Goal: Use online tool/utility: Utilize a website feature to perform a specific function

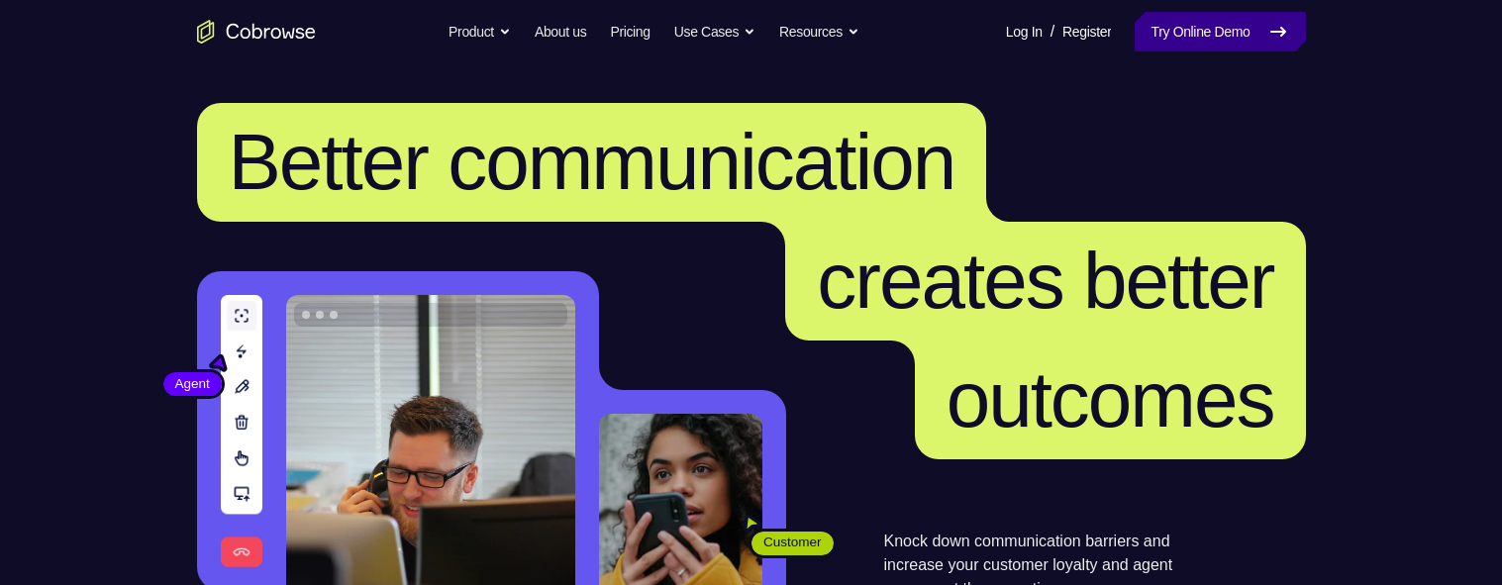
click at [1200, 39] on link "Try Online Demo" at bounding box center [1220, 32] width 170 height 40
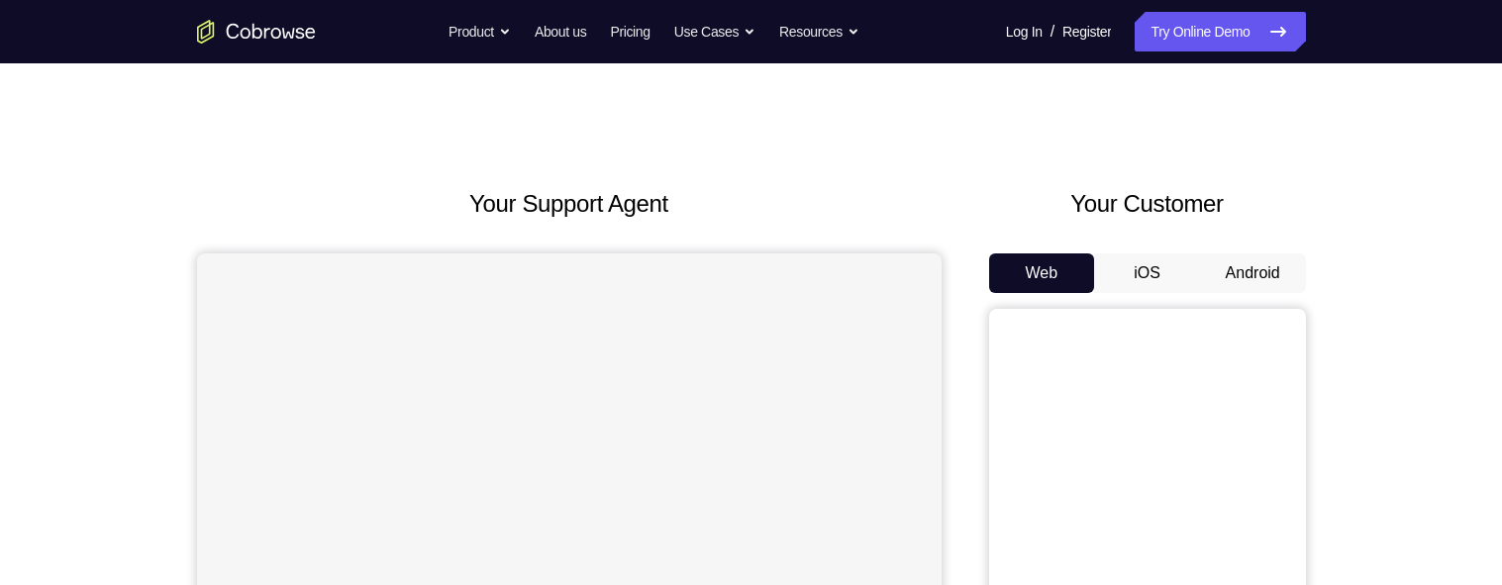
scroll to position [4, 0]
click at [1246, 271] on button "Android" at bounding box center [1253, 274] width 106 height 40
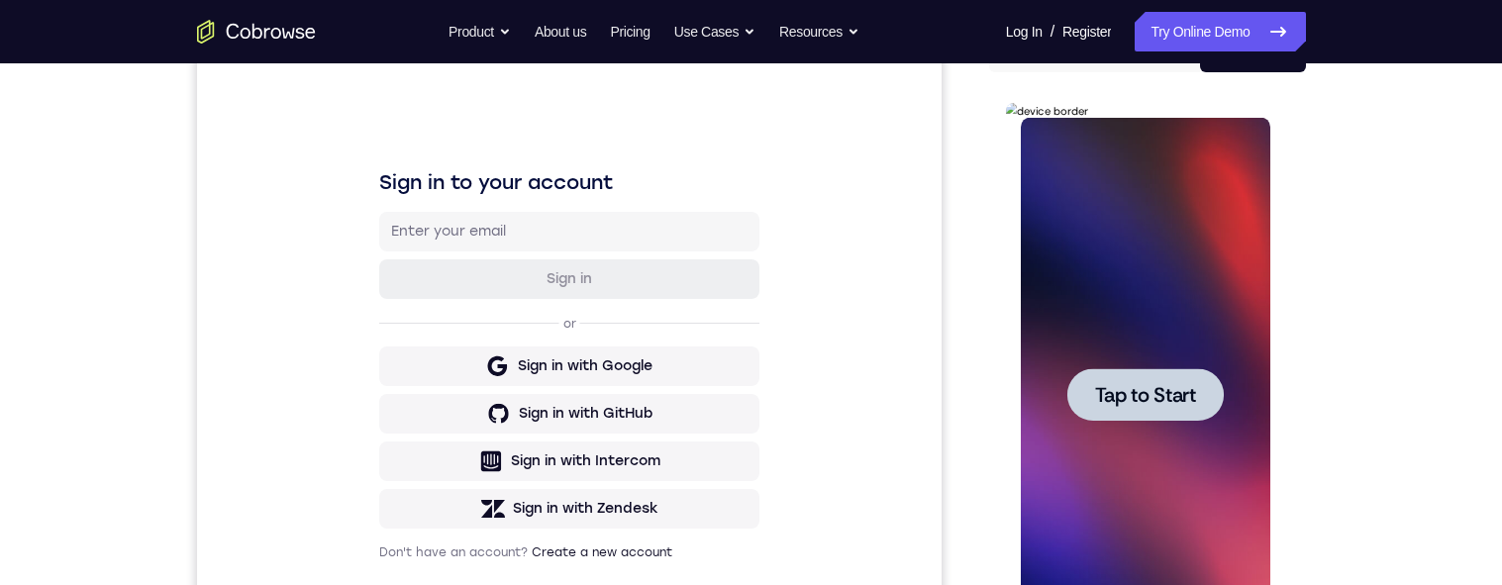
scroll to position [0, 0]
click at [1156, 418] on div at bounding box center [1146, 394] width 156 height 52
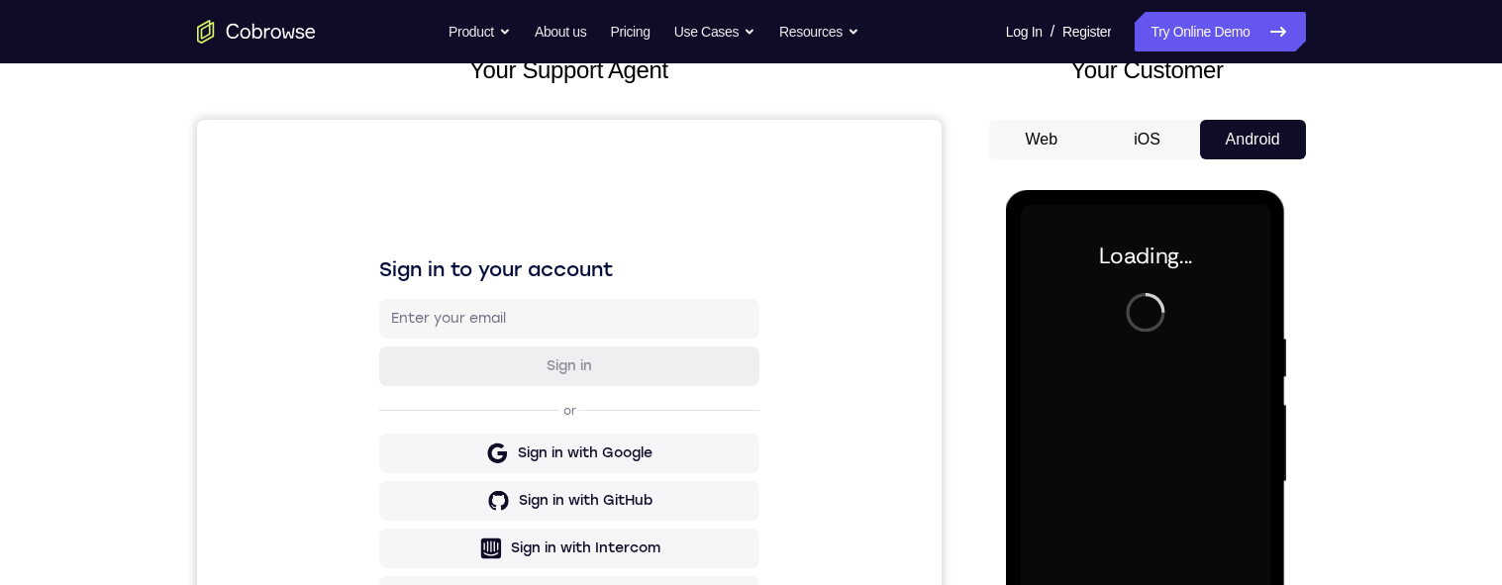
scroll to position [137, 0]
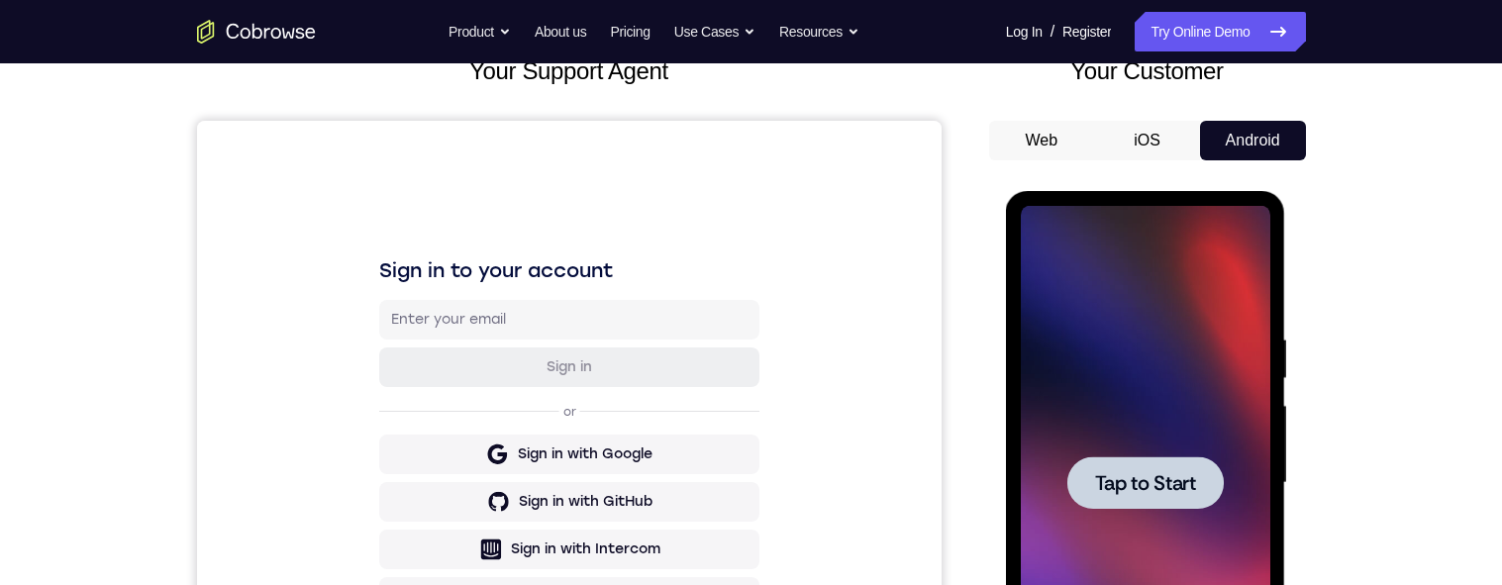
drag, startPoint x: 1148, startPoint y: 471, endPoint x: 2300, endPoint y: 485, distance: 1151.8
click at [1148, 473] on span "Tap to Start" at bounding box center [1145, 483] width 101 height 20
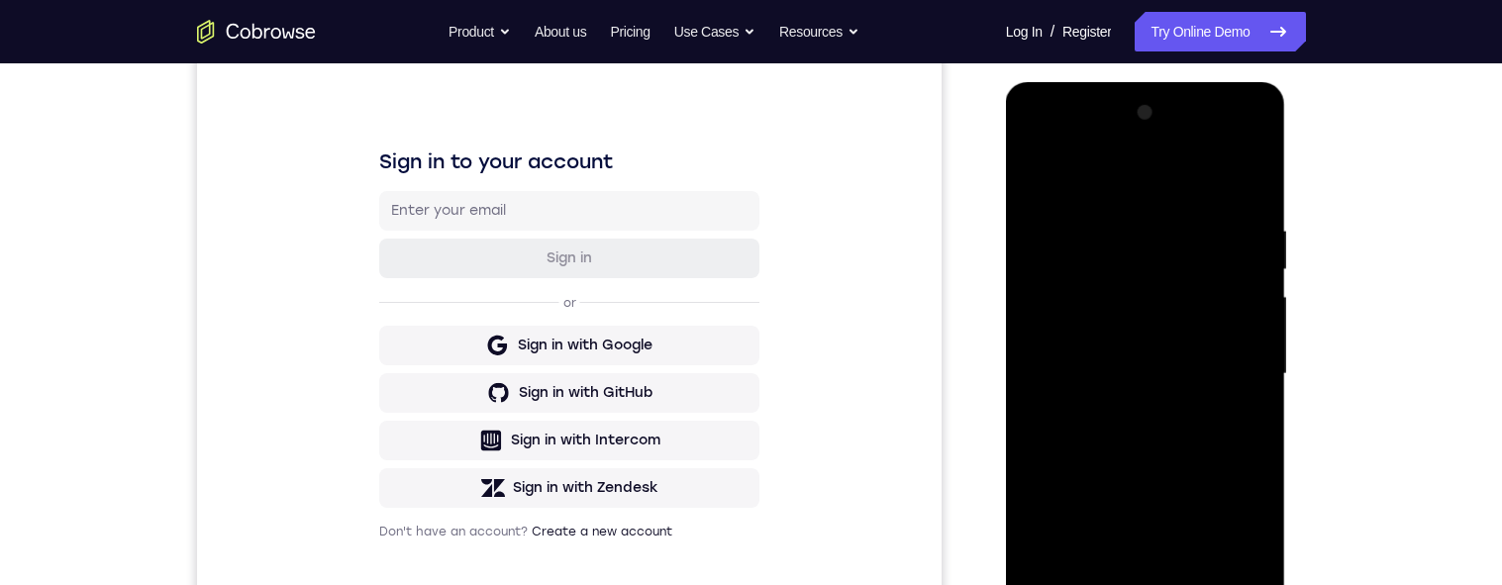
scroll to position [221, 0]
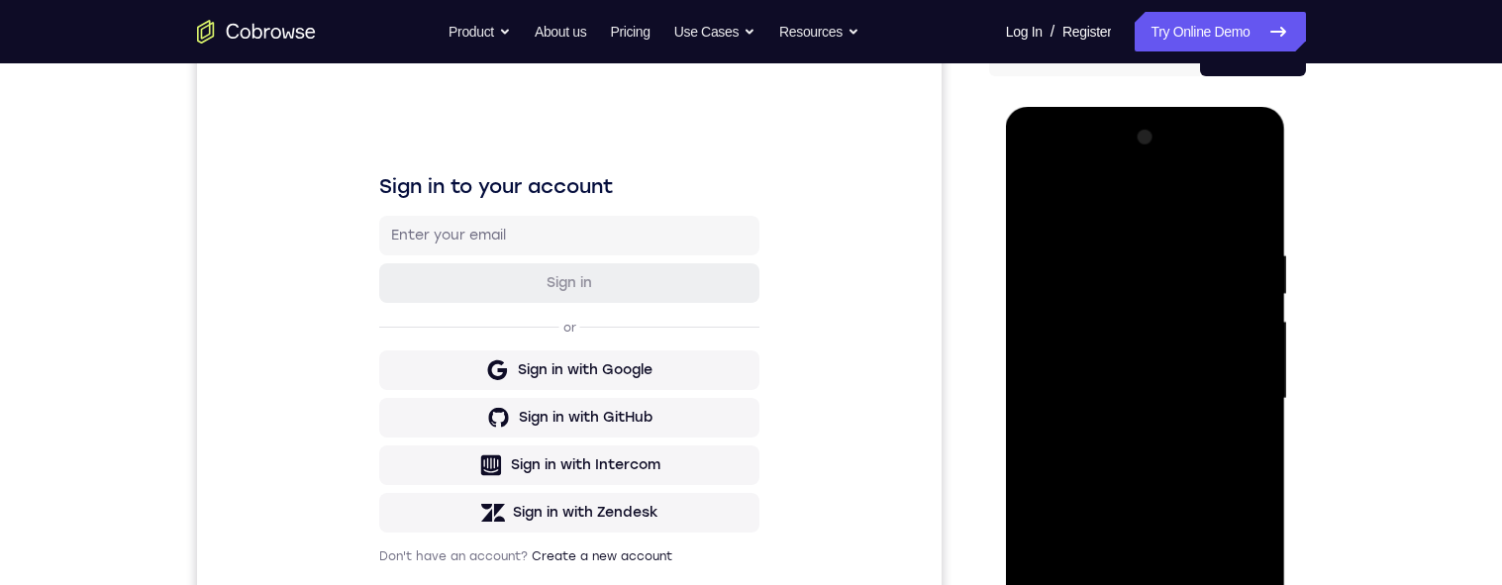
click at [1145, 584] on div at bounding box center [1146, 399] width 250 height 555
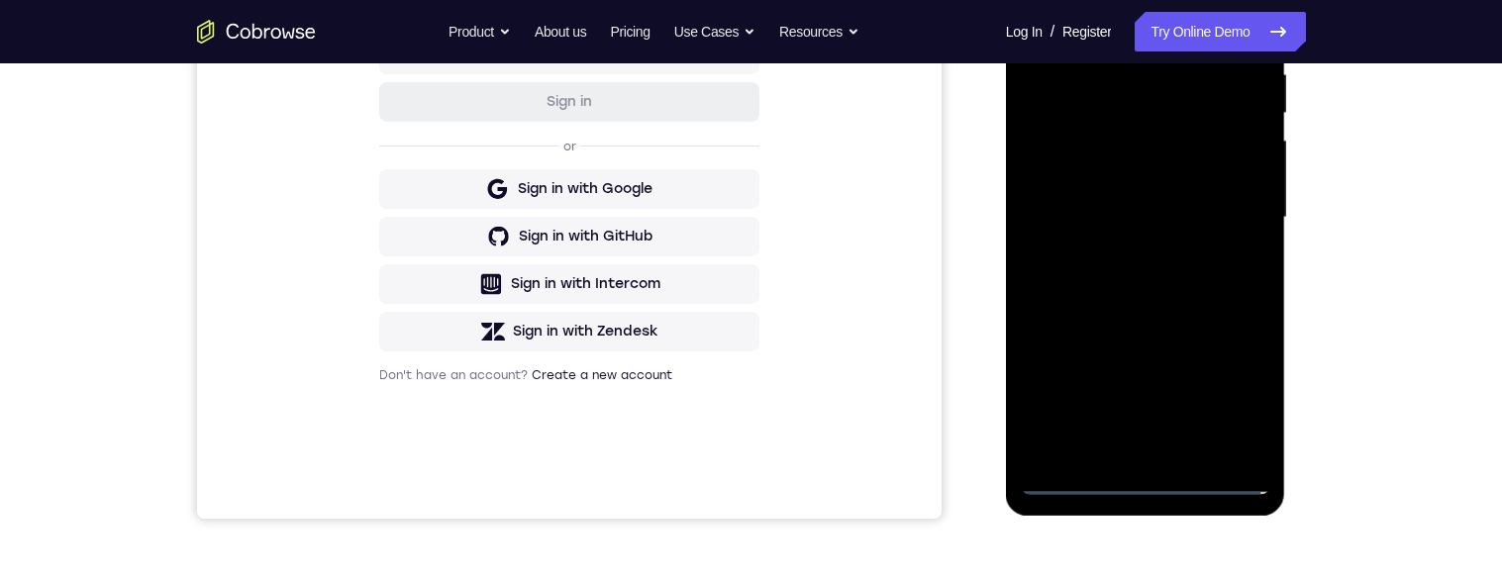
click at [1235, 396] on div at bounding box center [1146, 218] width 250 height 555
click at [1123, 27] on div at bounding box center [1146, 218] width 250 height 555
click at [1229, 229] on div at bounding box center [1146, 218] width 250 height 555
click at [1115, 254] on div at bounding box center [1146, 218] width 250 height 555
click at [1124, 193] on div at bounding box center [1146, 218] width 250 height 555
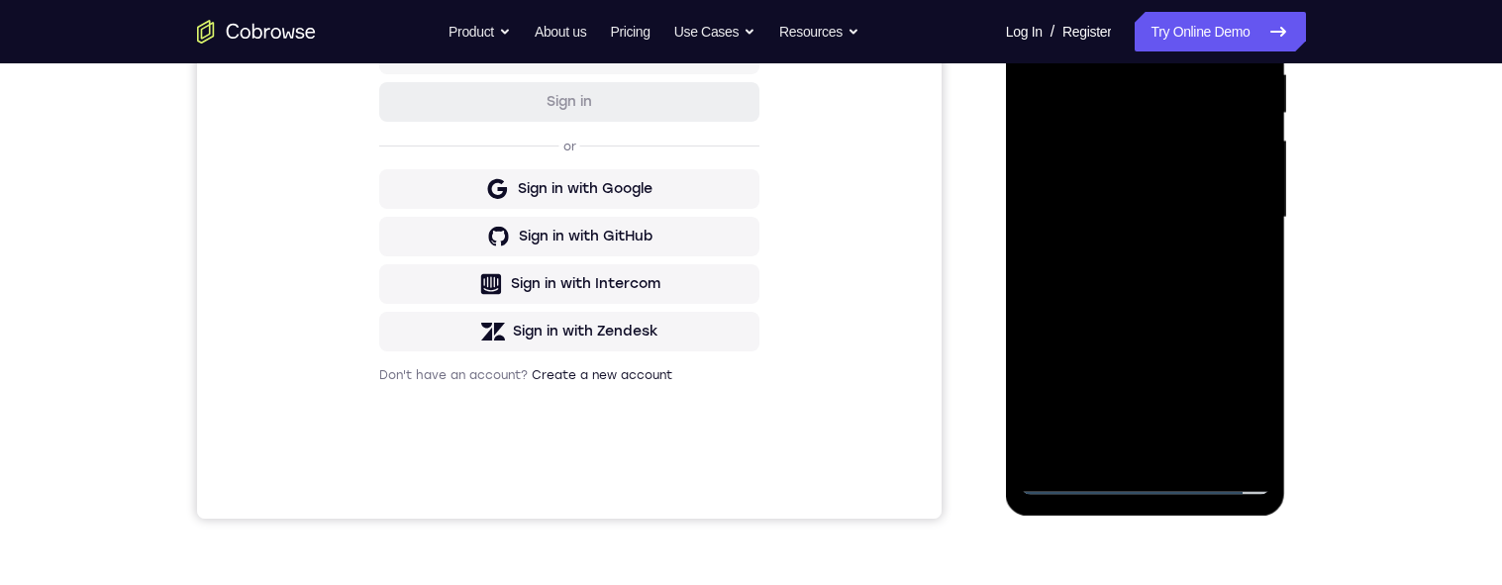
click at [1136, 174] on div at bounding box center [1146, 218] width 250 height 555
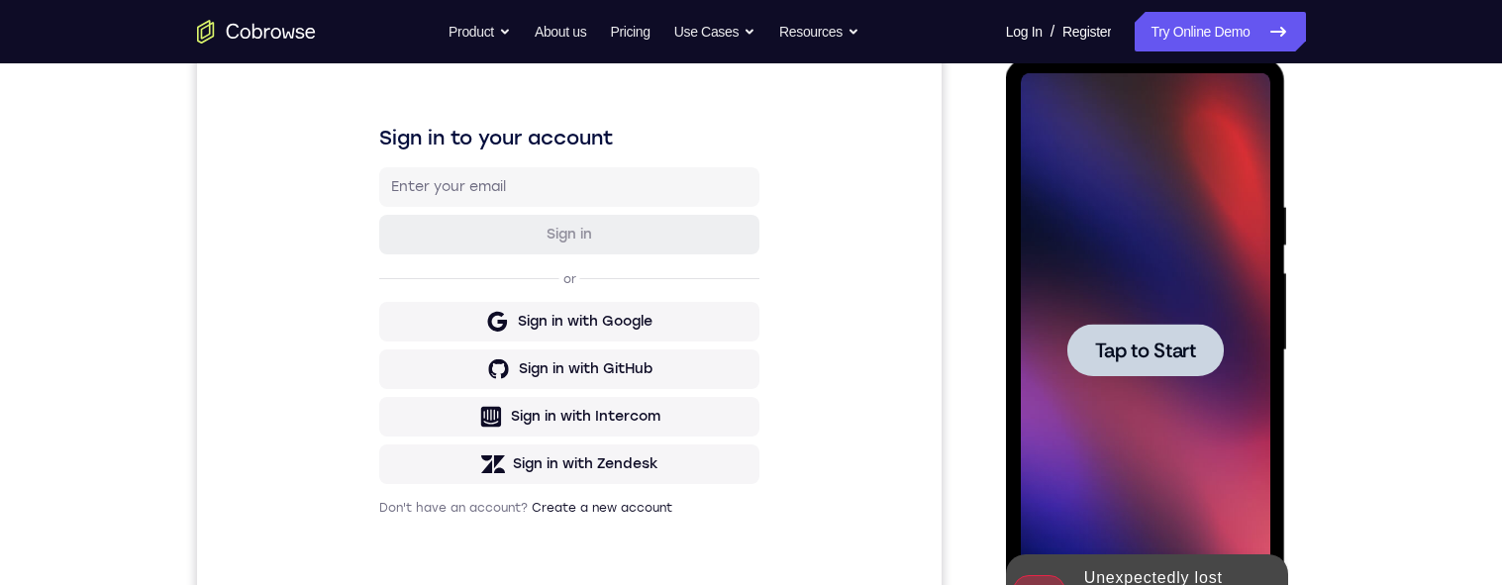
click at [1149, 358] on span "Tap to Start" at bounding box center [1145, 351] width 101 height 20
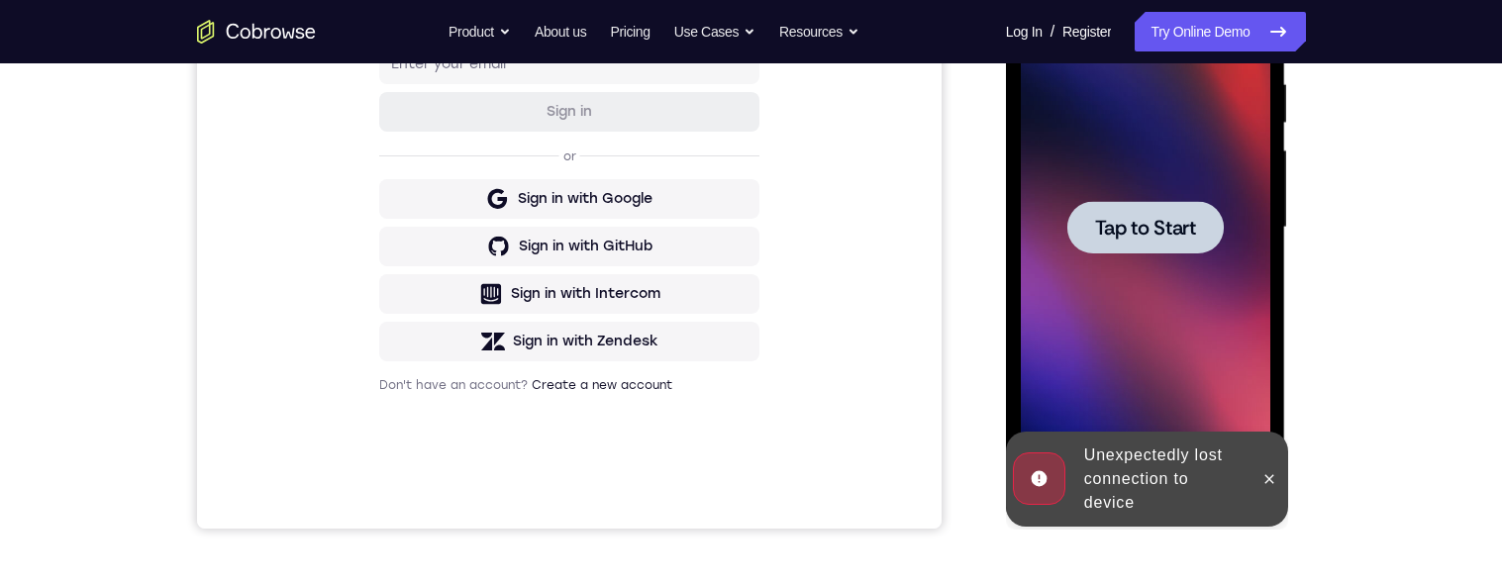
scroll to position [383, 0]
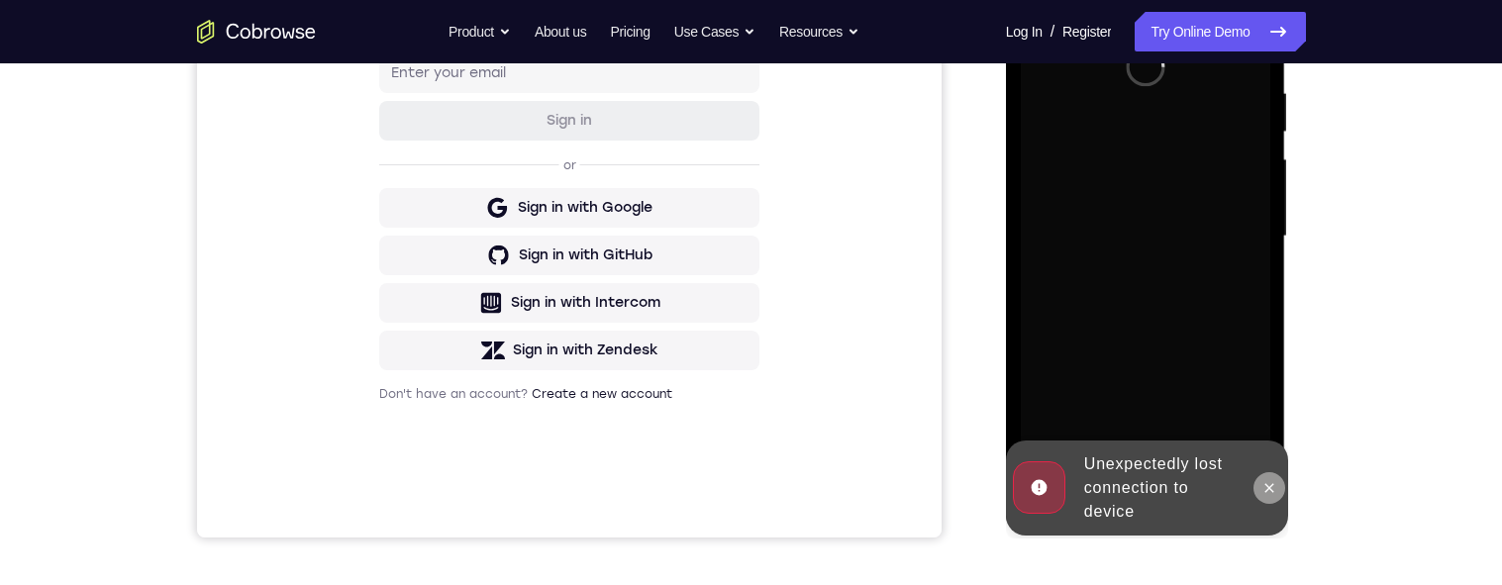
click at [1266, 486] on icon at bounding box center [1270, 488] width 16 height 16
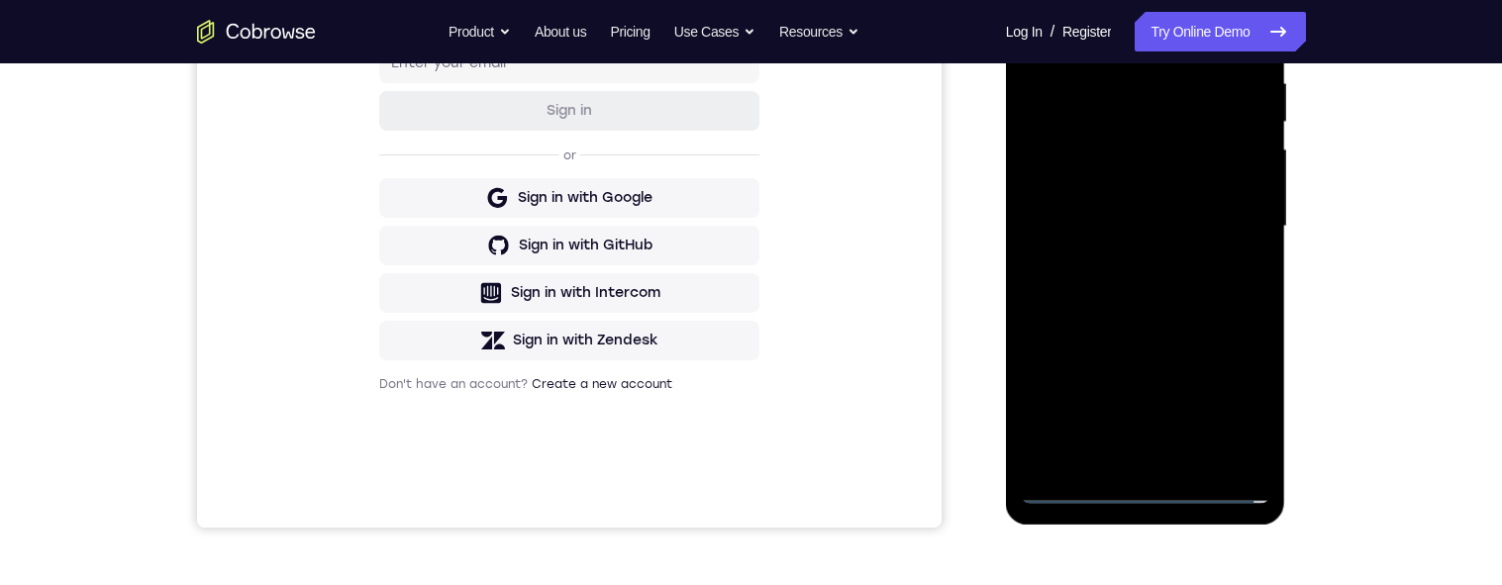
click at [1145, 489] on div at bounding box center [1146, 226] width 250 height 555
click at [1236, 418] on div at bounding box center [1146, 226] width 250 height 555
click at [1083, 41] on div at bounding box center [1146, 226] width 250 height 555
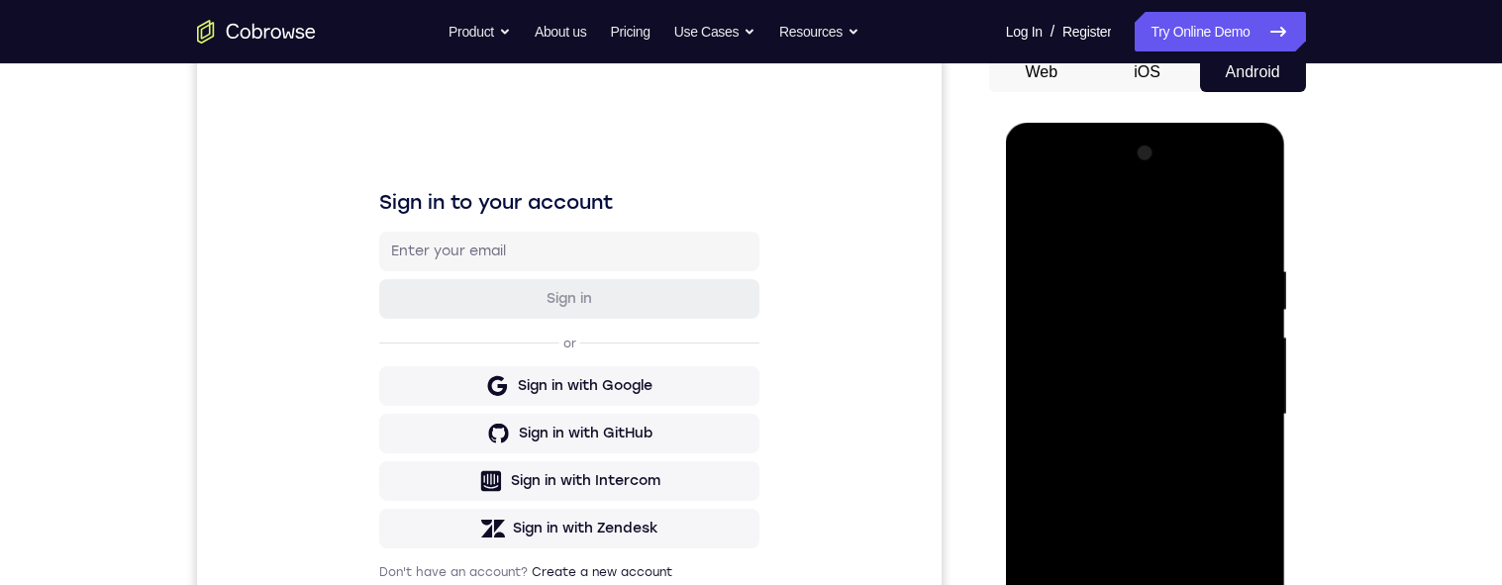
click at [1239, 407] on div at bounding box center [1146, 415] width 250 height 555
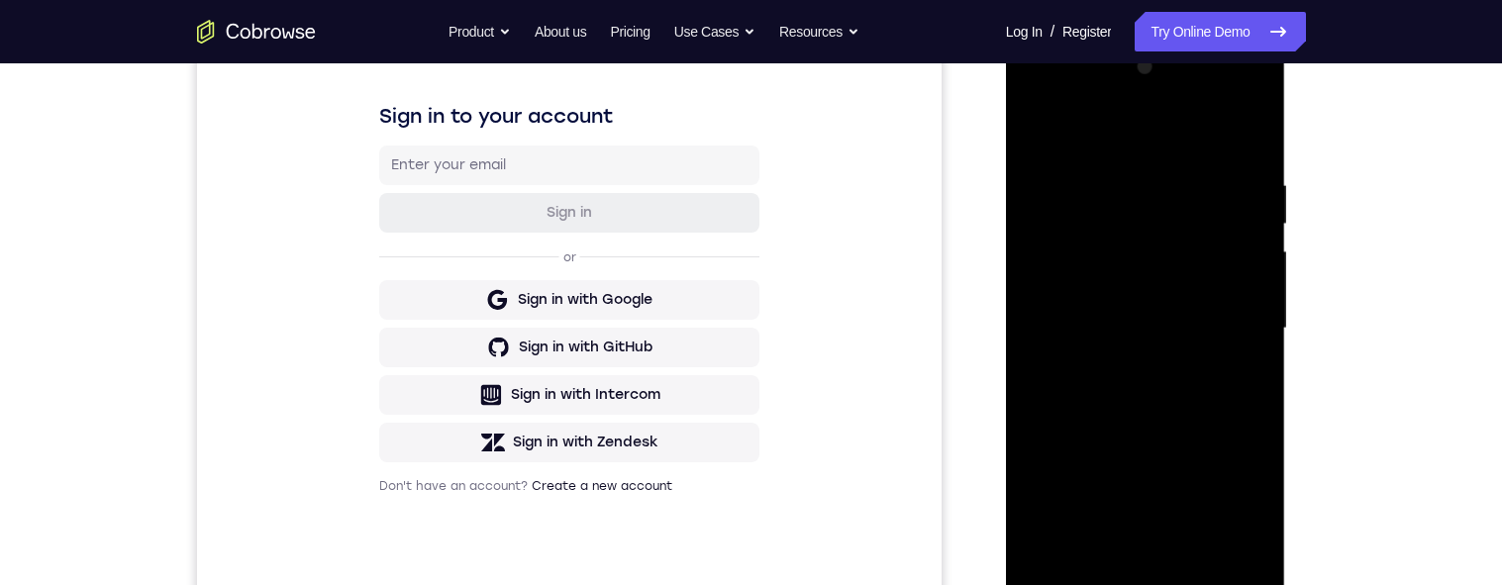
scroll to position [395, 0]
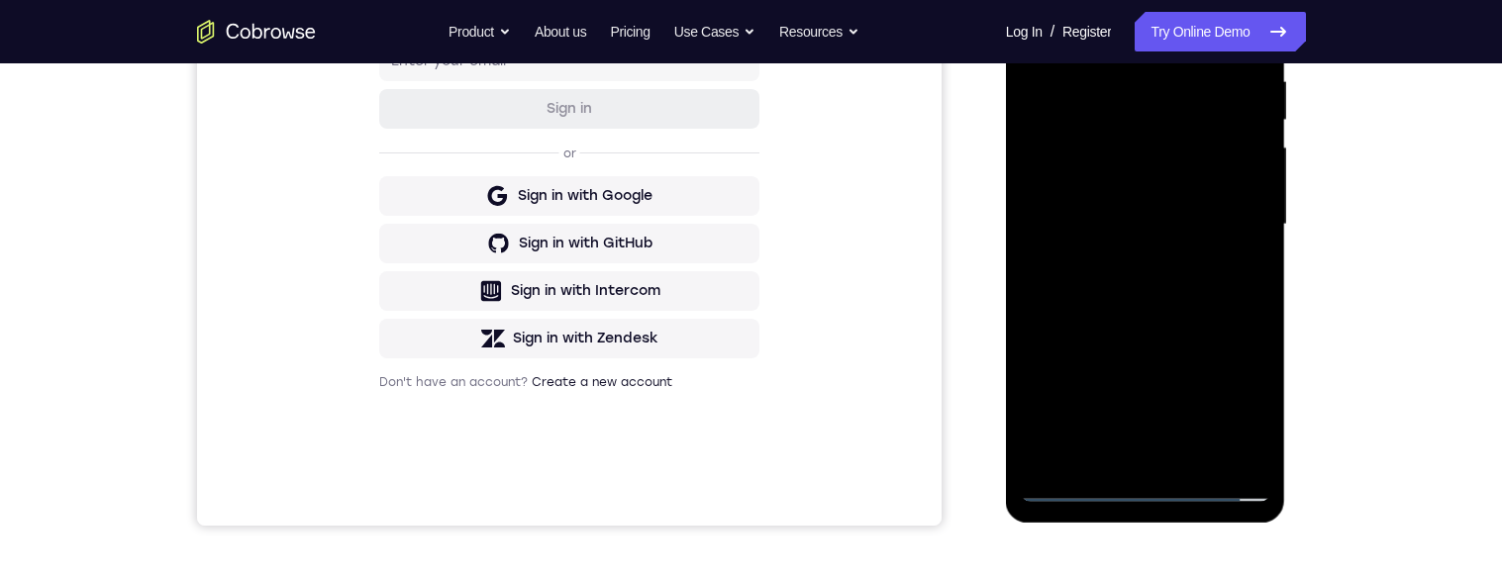
click at [1116, 466] on div at bounding box center [1146, 225] width 250 height 555
click at [1117, 450] on div at bounding box center [1146, 225] width 250 height 555
click at [1146, 206] on div at bounding box center [1146, 225] width 250 height 555
click at [1119, 176] on div at bounding box center [1146, 225] width 250 height 555
click at [1195, 235] on div at bounding box center [1146, 225] width 250 height 555
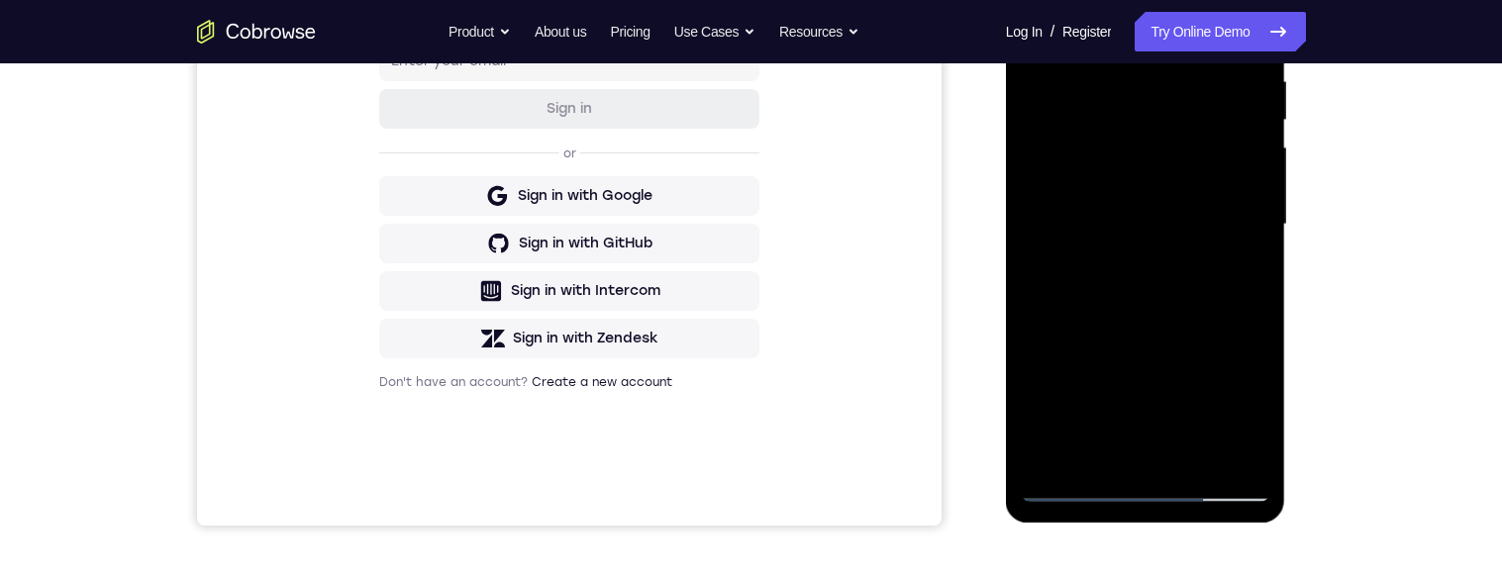
click at [1188, 226] on div at bounding box center [1146, 225] width 250 height 555
click at [1133, 218] on div at bounding box center [1146, 225] width 250 height 555
click at [1132, 222] on div at bounding box center [1146, 225] width 250 height 555
click at [1117, 225] on div at bounding box center [1146, 225] width 250 height 555
click at [1140, 273] on div at bounding box center [1146, 225] width 250 height 555
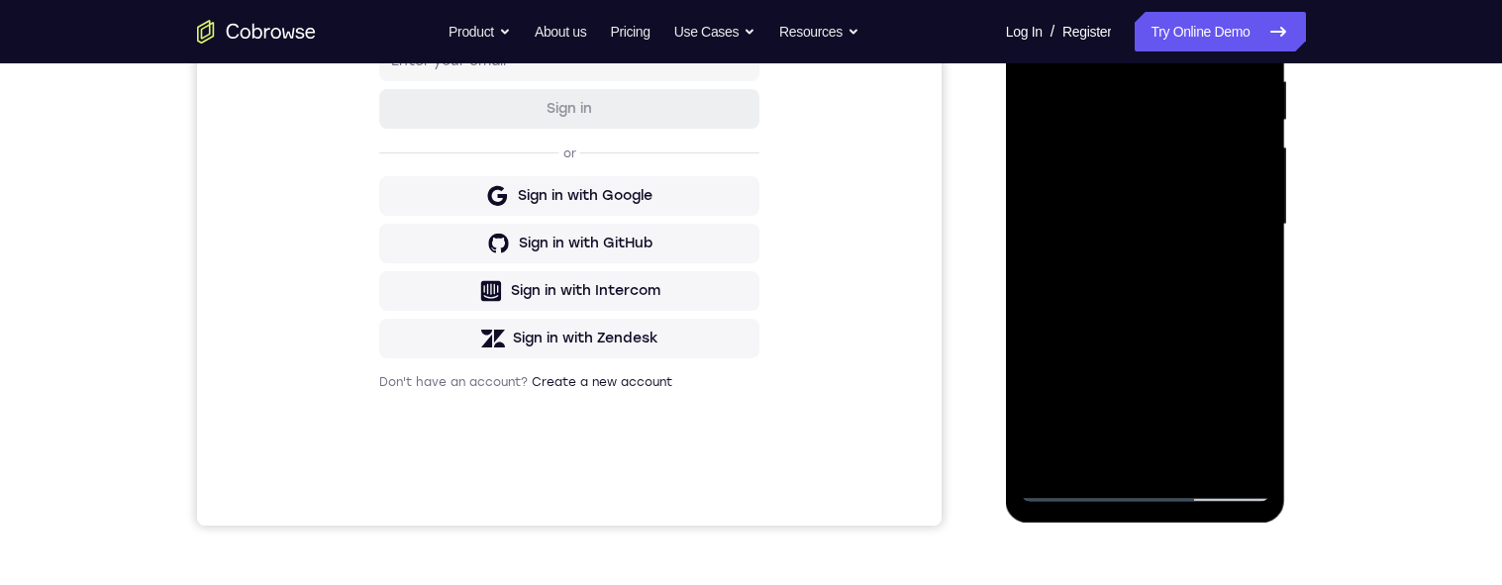
scroll to position [276, 0]
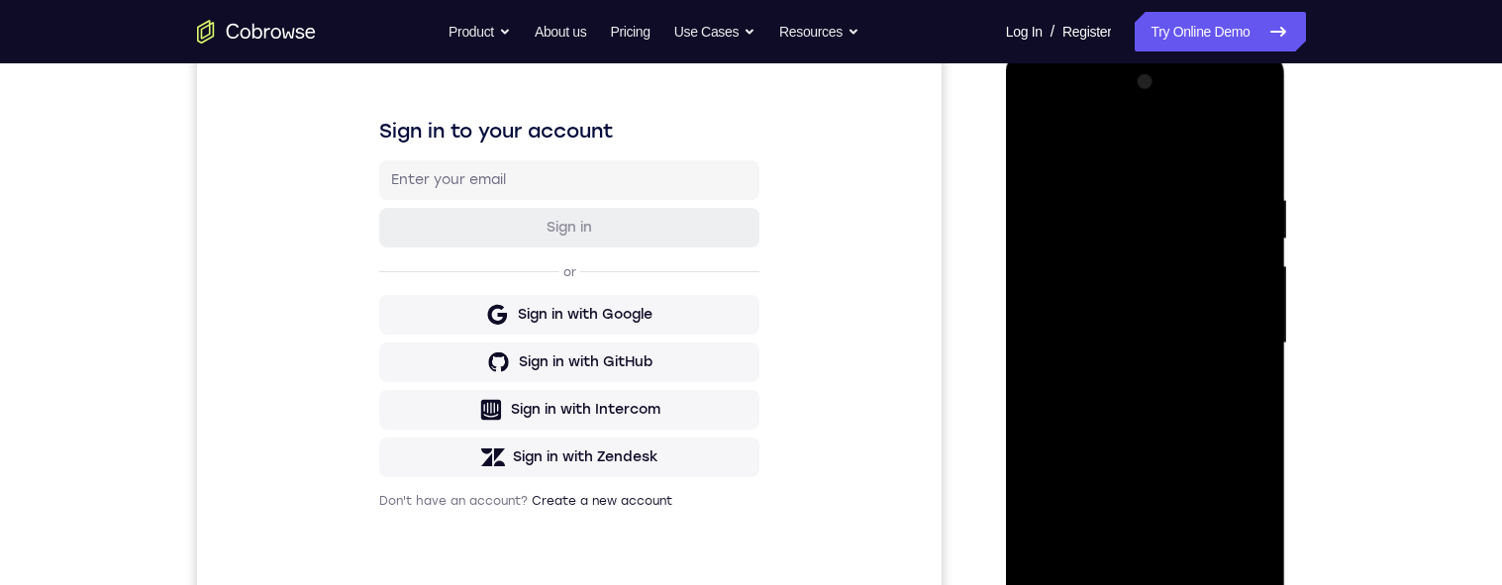
click at [1209, 424] on div at bounding box center [1146, 343] width 250 height 555
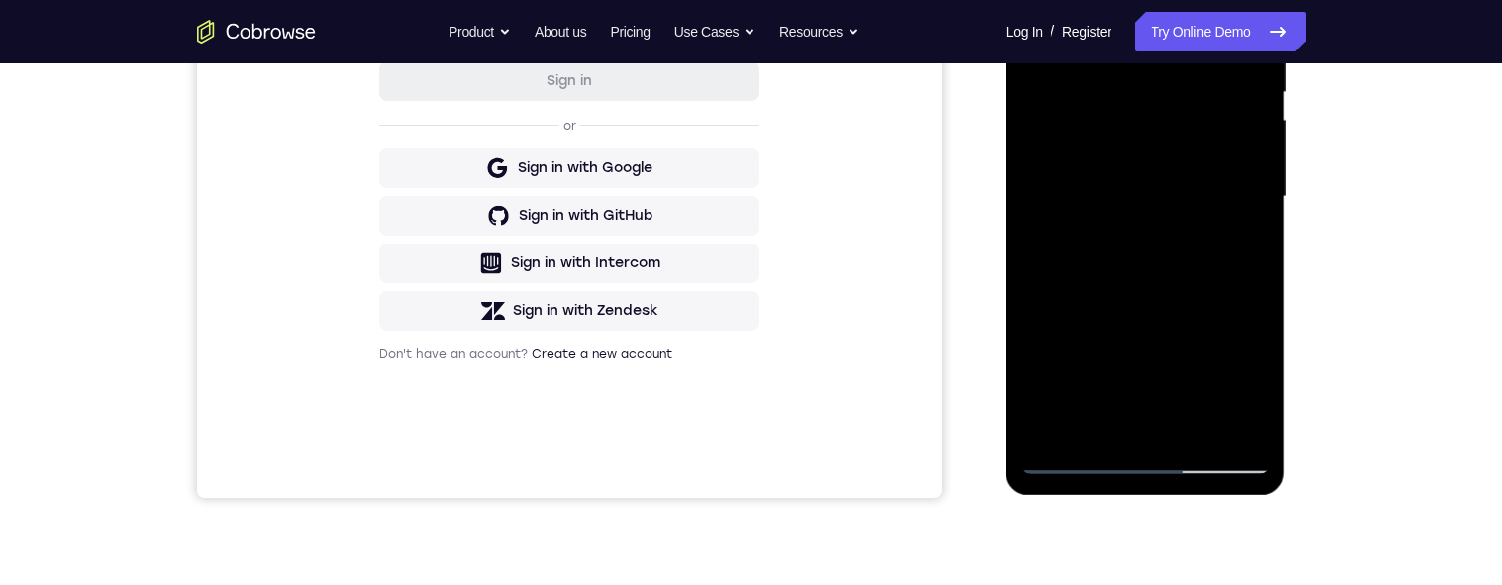
click at [1102, 426] on div at bounding box center [1146, 197] width 250 height 555
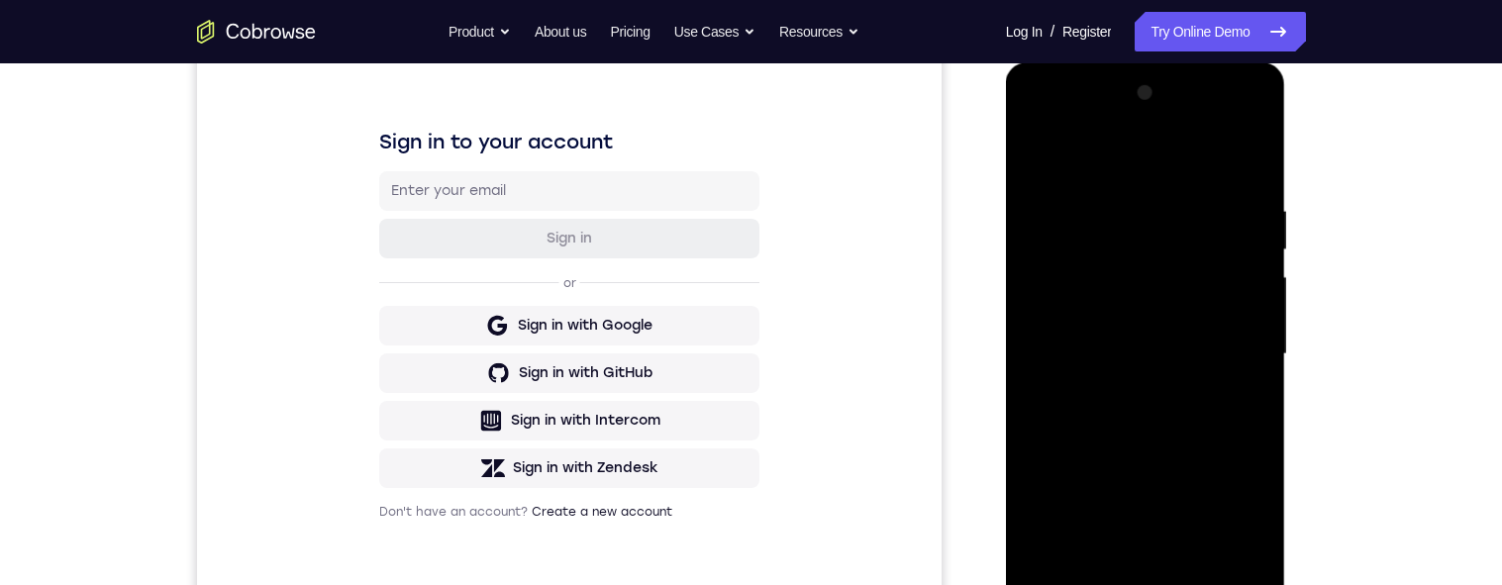
scroll to position [182, 0]
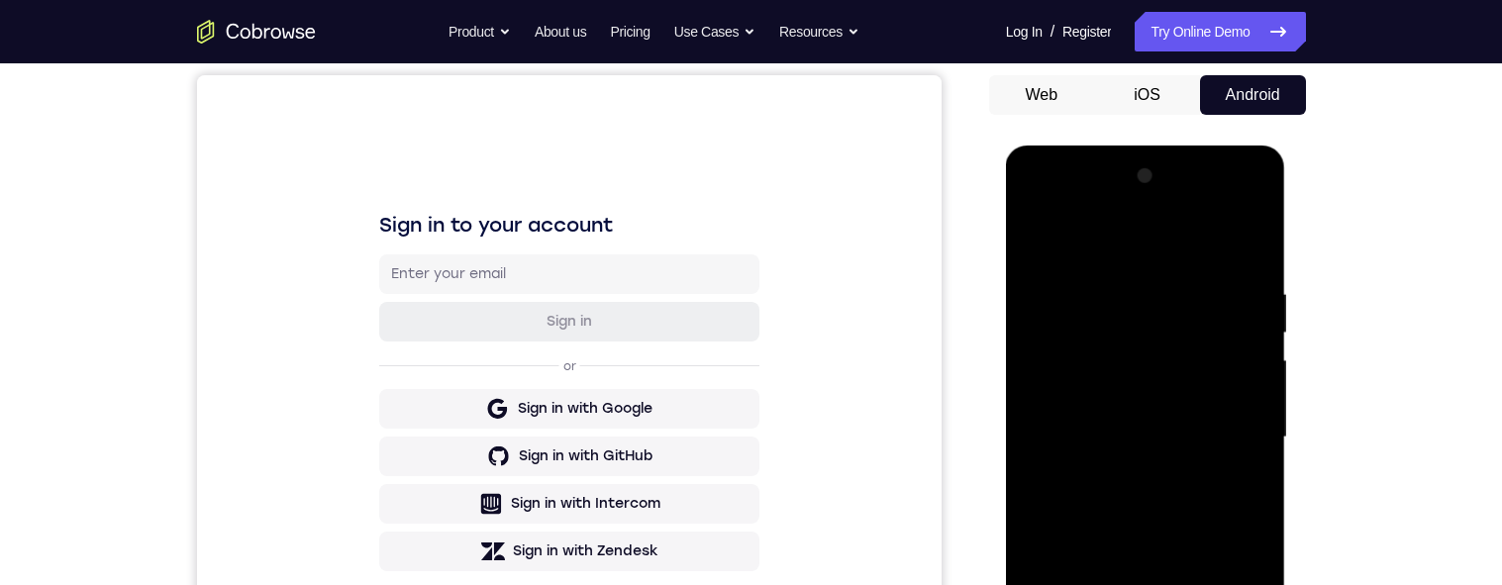
click at [1086, 237] on div at bounding box center [1146, 437] width 250 height 555
click at [1119, 270] on div at bounding box center [1146, 437] width 250 height 555
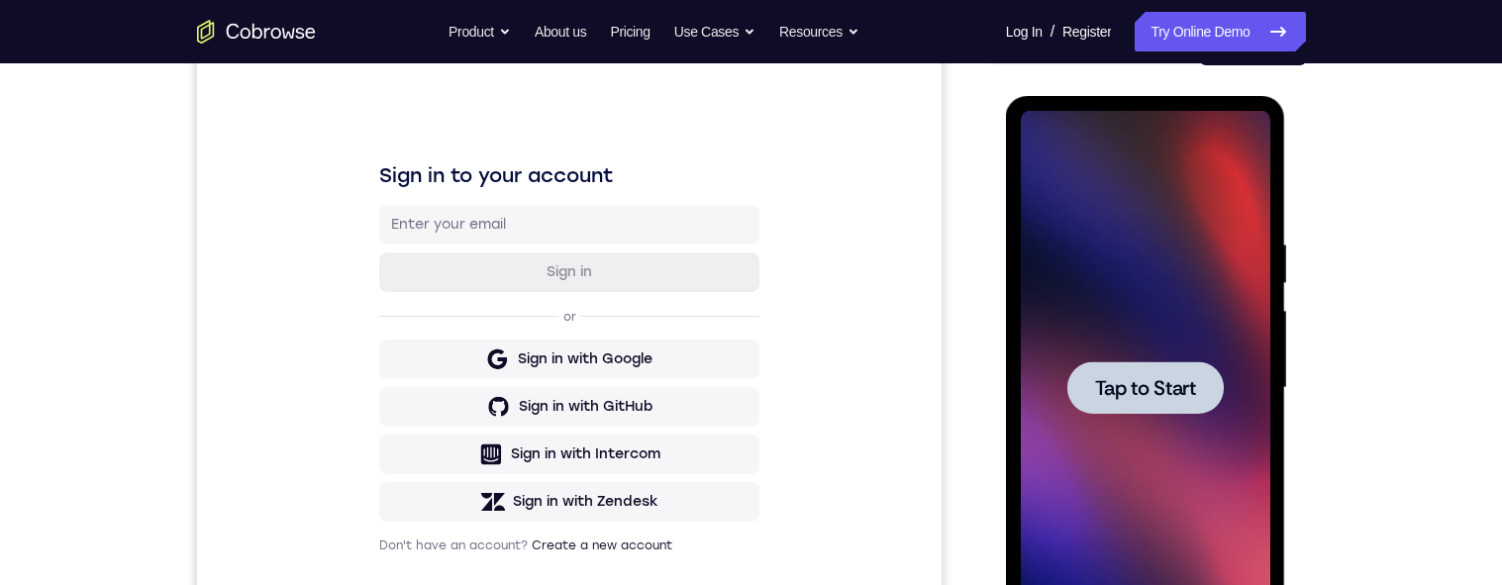
scroll to position [230, 0]
